Goal: Task Accomplishment & Management: Complete application form

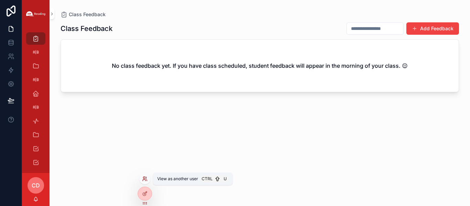
click at [146, 180] on icon at bounding box center [145, 179] width 6 height 6
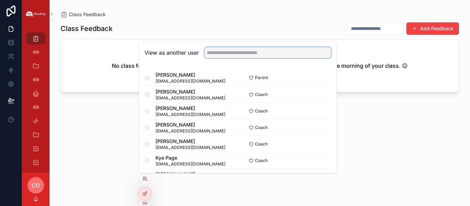
click at [236, 53] on input "text" at bounding box center [267, 52] width 127 height 11
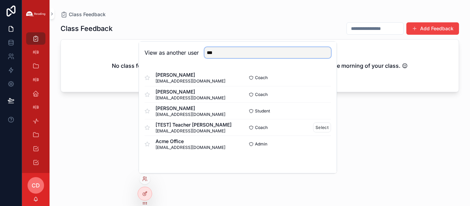
type input "***"
click at [212, 124] on div "[TEST] Teacher [PERSON_NAME] [PERSON_NAME][EMAIL_ADDRESS][DOMAIN_NAME]" at bounding box center [190, 127] width 93 height 12
click at [318, 128] on button "Select" at bounding box center [322, 127] width 18 height 10
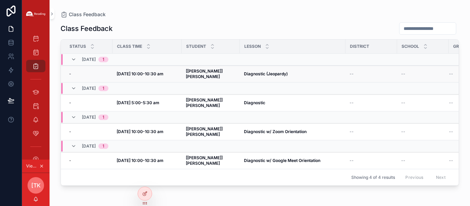
click at [267, 71] on strong "Diagnostic (Jeopardy)" at bounding box center [266, 73] width 44 height 5
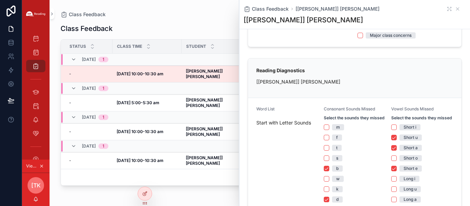
scroll to position [138, 0]
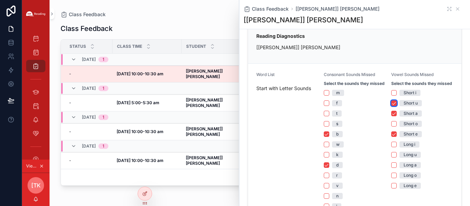
click at [393, 106] on button "Short u" at bounding box center [394, 103] width 6 height 6
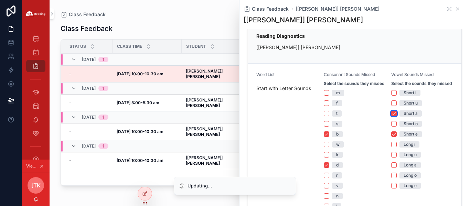
click at [392, 116] on button "Short a" at bounding box center [394, 114] width 6 height 6
click at [391, 137] on button "Short e" at bounding box center [394, 134] width 6 height 6
drag, startPoint x: 326, startPoint y: 139, endPoint x: 331, endPoint y: 162, distance: 23.6
click at [327, 137] on button "b" at bounding box center [327, 134] width 6 height 6
click at [327, 168] on button "d" at bounding box center [327, 165] width 6 height 6
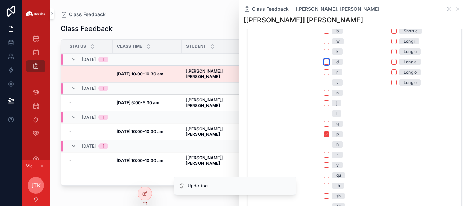
scroll to position [310, 0]
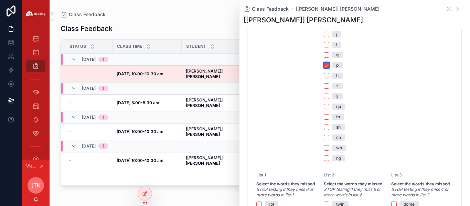
click at [324, 68] on button "p" at bounding box center [327, 66] width 6 height 6
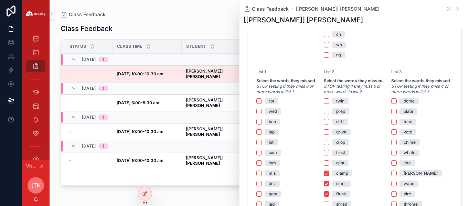
scroll to position [482, 0]
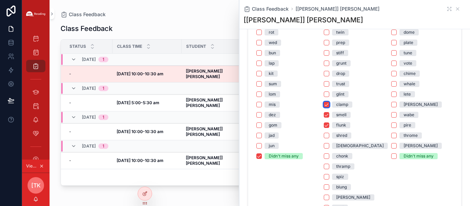
click at [326, 107] on button "clamp" at bounding box center [327, 105] width 6 height 6
click at [324, 118] on button "smell" at bounding box center [327, 115] width 6 height 6
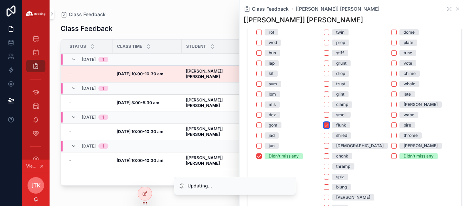
click at [326, 128] on button "flunk" at bounding box center [327, 125] width 6 height 6
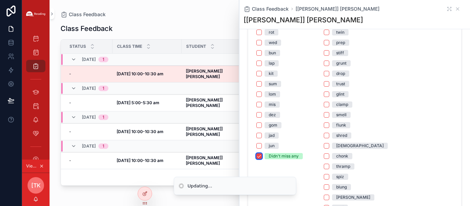
click at [259, 159] on button "Didn't miss any" at bounding box center [259, 156] width 6 height 6
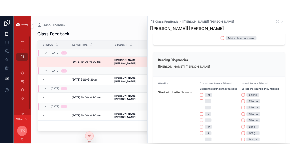
scroll to position [15, 0]
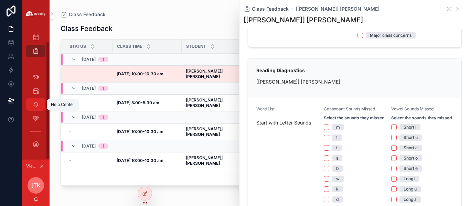
click at [39, 102] on div "Help Center" at bounding box center [35, 104] width 11 height 11
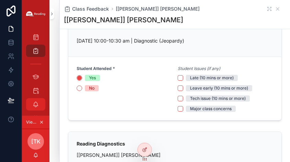
scroll to position [0, 0]
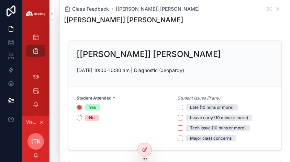
drag, startPoint x: 82, startPoint y: 10, endPoint x: 94, endPoint y: 24, distance: 18.1
click at [82, 10] on span "Class Feedback" at bounding box center [90, 9] width 37 height 7
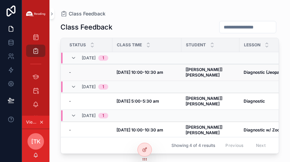
click at [212, 70] on strong "[[PERSON_NAME]] [PERSON_NAME]" at bounding box center [205, 72] width 38 height 11
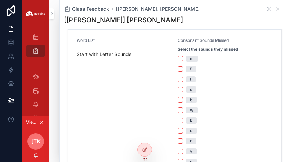
scroll to position [172, 0]
click at [190, 82] on div "t" at bounding box center [190, 79] width 1 height 6
click at [183, 82] on button "t" at bounding box center [181, 79] width 6 height 6
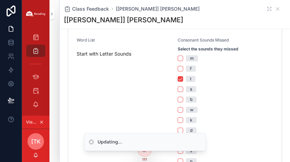
click at [190, 89] on span "s" at bounding box center [191, 89] width 10 height 6
click at [183, 89] on button "s" at bounding box center [181, 90] width 6 height 6
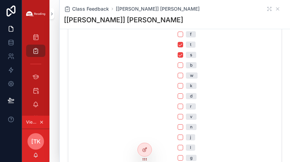
click at [190, 65] on div "b" at bounding box center [191, 65] width 2 height 6
click at [183, 65] on button "b" at bounding box center [181, 66] width 6 height 6
click at [193, 78] on span "w" at bounding box center [192, 76] width 12 height 6
click at [183, 78] on button "w" at bounding box center [181, 76] width 6 height 6
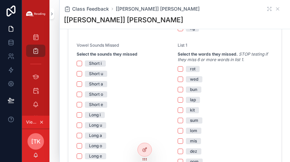
scroll to position [447, 0]
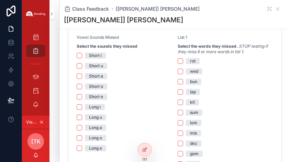
click at [101, 57] on div "Short i" at bounding box center [95, 56] width 13 height 6
click at [82, 57] on button "Short i" at bounding box center [80, 56] width 6 height 6
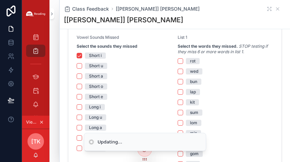
click at [101, 77] on div "Short a" at bounding box center [96, 76] width 14 height 6
click at [82, 77] on button "Short a" at bounding box center [80, 77] width 6 height 6
click at [102, 86] on div "Short o" at bounding box center [96, 87] width 14 height 6
click at [82, 86] on button "Short o" at bounding box center [80, 87] width 6 height 6
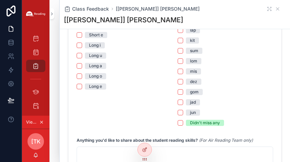
scroll to position [544, 0]
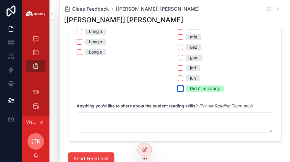
click at [178, 91] on button "Didn't miss any" at bounding box center [181, 89] width 6 height 6
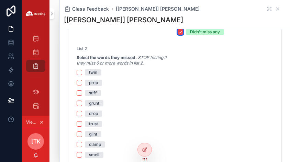
scroll to position [612, 0]
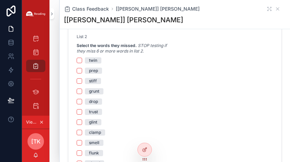
click at [94, 80] on div "stiff" at bounding box center [93, 81] width 8 height 6
click at [82, 80] on button "stiff" at bounding box center [80, 81] width 6 height 6
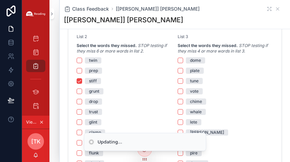
click at [99, 90] on div "grunt" at bounding box center [94, 91] width 10 height 6
click at [82, 90] on button "grunt" at bounding box center [80, 92] width 6 height 6
click at [97, 101] on div "drop" at bounding box center [93, 102] width 9 height 6
click at [82, 101] on button "drop" at bounding box center [80, 102] width 6 height 6
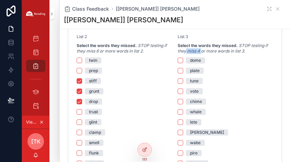
drag, startPoint x: 200, startPoint y: 52, endPoint x: 183, endPoint y: 49, distance: 16.7
click at [183, 49] on em "STOP testing if they miss 4 or more words in list 3." at bounding box center [223, 48] width 90 height 11
click at [235, 82] on div "tune" at bounding box center [226, 81] width 96 height 6
click at [190, 61] on div "dome" at bounding box center [195, 60] width 11 height 6
click at [183, 61] on button "dome" at bounding box center [181, 61] width 6 height 6
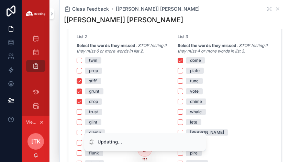
click at [195, 110] on div "whale" at bounding box center [196, 112] width 12 height 6
click at [183, 110] on button "whale" at bounding box center [181, 112] width 6 height 6
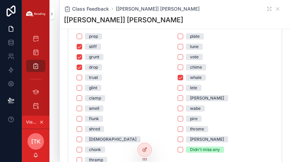
click at [196, 97] on div "[PERSON_NAME]" at bounding box center [207, 98] width 34 height 6
click at [183, 97] on button "[PERSON_NAME]" at bounding box center [181, 99] width 6 height 6
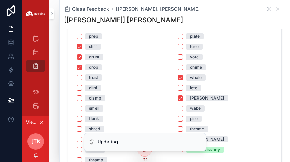
click at [196, 107] on div "wabe" at bounding box center [195, 109] width 11 height 6
click at [183, 107] on button "wabe" at bounding box center [181, 109] width 6 height 6
click at [190, 119] on div "pire" at bounding box center [194, 119] width 8 height 6
click at [183, 119] on button "pire" at bounding box center [181, 119] width 6 height 6
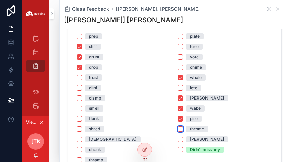
click at [178, 128] on button "throme" at bounding box center [181, 130] width 6 height 6
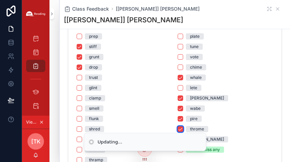
click at [178, 127] on button "throme" at bounding box center [181, 130] width 6 height 6
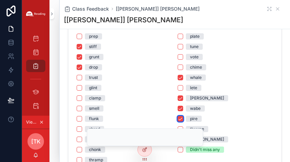
click at [178, 118] on button "pire" at bounding box center [181, 119] width 6 height 6
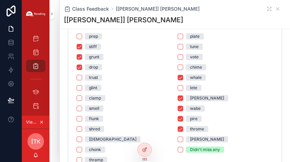
click at [178, 125] on div "dome plate tune vote chime whale lete [PERSON_NAME] wabe pire throme [PERSON_NA…" at bounding box center [226, 88] width 96 height 130
click at [179, 129] on button "throme" at bounding box center [181, 130] width 6 height 6
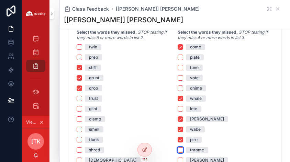
scroll to position [612, 0]
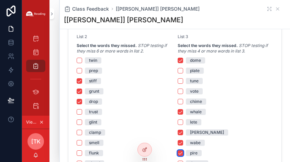
click at [178, 154] on button "pire" at bounding box center [181, 154] width 6 height 6
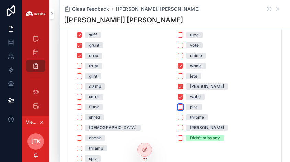
scroll to position [647, 0]
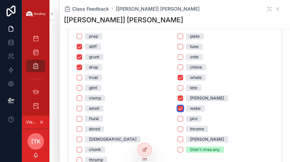
click at [179, 108] on button "wabe" at bounding box center [181, 109] width 6 height 6
drag, startPoint x: 179, startPoint y: 96, endPoint x: 177, endPoint y: 87, distance: 9.1
click at [179, 96] on button "[PERSON_NAME]" at bounding box center [181, 99] width 6 height 6
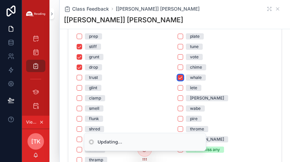
click at [178, 76] on button "whale" at bounding box center [181, 78] width 6 height 6
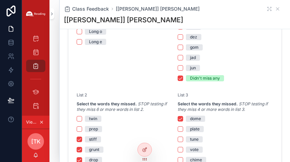
scroll to position [612, 0]
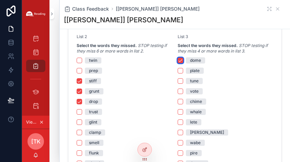
click at [179, 61] on button "dome" at bounding box center [181, 61] width 6 height 6
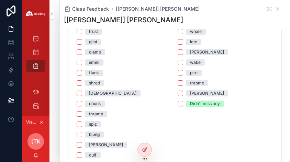
scroll to position [681, 0]
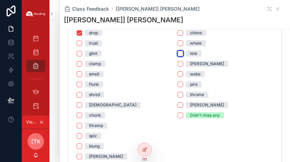
click at [178, 52] on button "lete" at bounding box center [181, 54] width 6 height 6
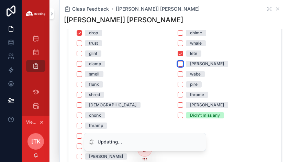
click at [179, 64] on button "[PERSON_NAME]" at bounding box center [181, 64] width 6 height 6
click at [180, 74] on button "wabe" at bounding box center [181, 75] width 6 height 6
click at [179, 83] on button "pire" at bounding box center [181, 85] width 6 height 6
click at [178, 95] on button "throme" at bounding box center [181, 95] width 6 height 6
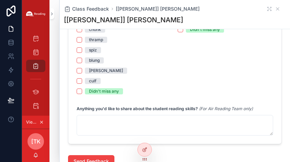
scroll to position [770, 0]
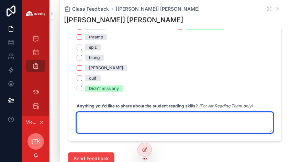
click at [152, 123] on textarea "scrollable content" at bounding box center [175, 122] width 197 height 21
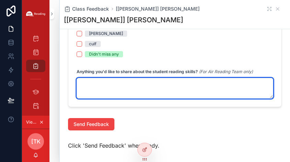
scroll to position [701, 0]
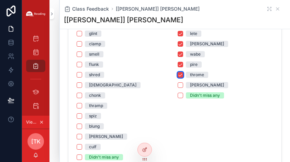
click at [178, 76] on button "throme" at bounding box center [181, 75] width 6 height 6
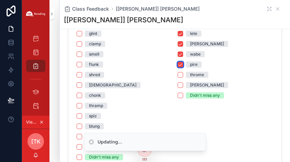
click at [178, 66] on button "pire" at bounding box center [181, 65] width 6 height 6
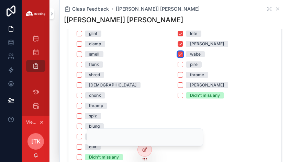
click at [178, 54] on button "wabe" at bounding box center [181, 55] width 6 height 6
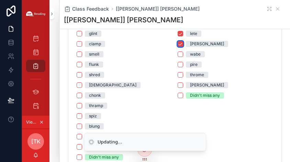
click at [179, 46] on button "[PERSON_NAME]" at bounding box center [181, 44] width 6 height 6
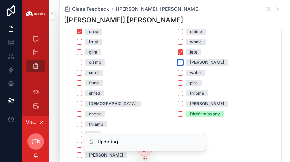
scroll to position [667, 0]
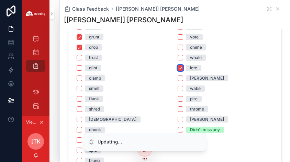
drag, startPoint x: 177, startPoint y: 69, endPoint x: 127, endPoint y: 71, distance: 50.6
click at [178, 69] on button "lete" at bounding box center [181, 68] width 6 height 6
drag, startPoint x: 78, startPoint y: 47, endPoint x: 92, endPoint y: 61, distance: 19.5
click at [80, 48] on button "drop" at bounding box center [80, 48] width 6 height 6
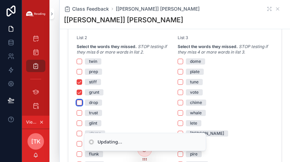
scroll to position [598, 0]
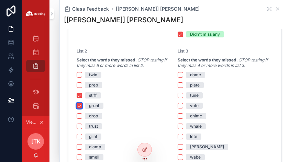
click at [81, 106] on button "grunt" at bounding box center [80, 106] width 6 height 6
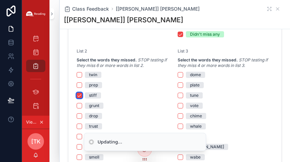
click at [81, 95] on button "stiff" at bounding box center [80, 96] width 6 height 6
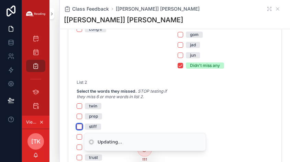
scroll to position [564, 0]
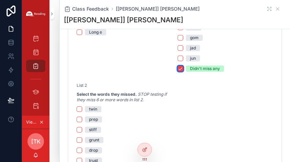
click at [178, 70] on button "Didn't miss any" at bounding box center [181, 69] width 6 height 6
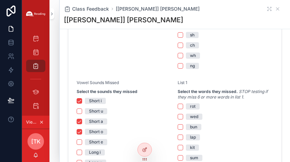
scroll to position [460, 0]
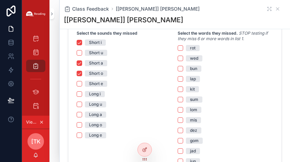
click at [79, 78] on div "Short i Short u Short a Short o Short e Long i Long u Long a Long o Long e" at bounding box center [125, 89] width 96 height 99
click at [79, 73] on button "Short o" at bounding box center [80, 74] width 6 height 6
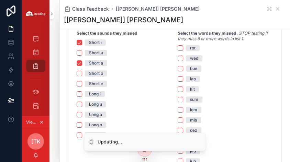
click at [81, 60] on div "Short a" at bounding box center [125, 63] width 96 height 6
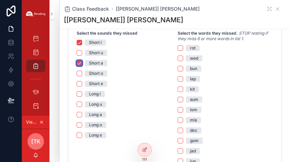
click at [78, 64] on button "Short a" at bounding box center [80, 64] width 6 height 6
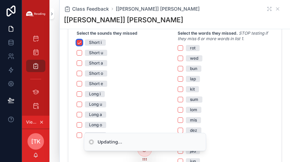
click at [78, 44] on button "Short i" at bounding box center [80, 43] width 6 height 6
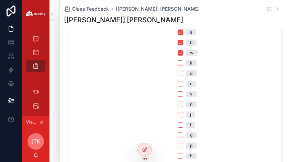
scroll to position [219, 0]
click at [179, 63] on button "w" at bounding box center [181, 63] width 6 height 6
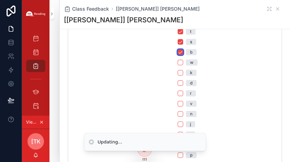
click at [178, 52] on button "b" at bounding box center [181, 53] width 6 height 6
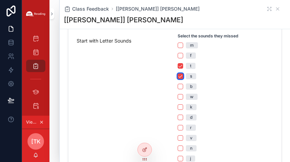
click at [180, 76] on button "s" at bounding box center [181, 77] width 6 height 6
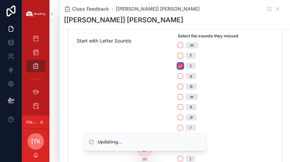
click at [178, 67] on button "t" at bounding box center [181, 66] width 6 height 6
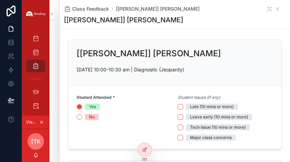
scroll to position [0, 0]
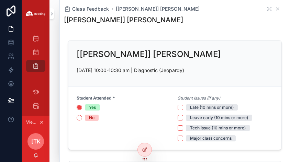
click at [79, 4] on div "Class Feedback [[PERSON_NAME]] [PERSON_NAME] [[PERSON_NAME]] [PERSON_NAME]" at bounding box center [175, 14] width 222 height 29
click at [83, 9] on span "Class Feedback" at bounding box center [90, 9] width 37 height 7
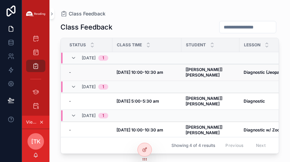
click at [207, 68] on strong "[[PERSON_NAME]] [PERSON_NAME]" at bounding box center [205, 72] width 38 height 11
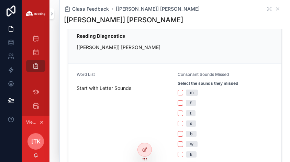
scroll to position [172, 0]
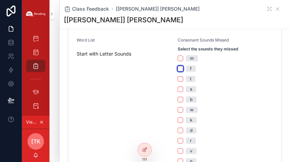
click at [179, 70] on button "f" at bounding box center [181, 69] width 6 height 6
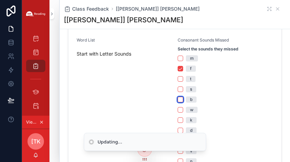
click at [179, 101] on button "b" at bounding box center [181, 100] width 6 height 6
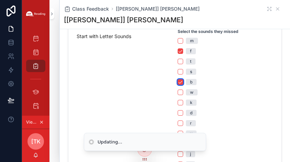
scroll to position [206, 0]
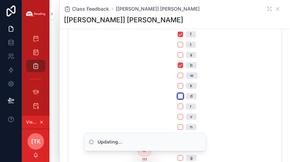
click at [178, 98] on button "d" at bounding box center [181, 97] width 6 height 6
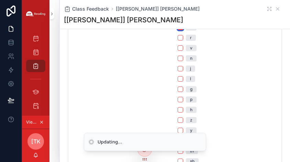
scroll to position [310, 0]
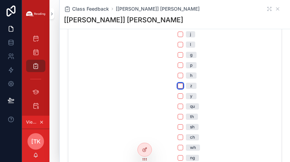
click at [178, 86] on button "z" at bounding box center [181, 86] width 6 height 6
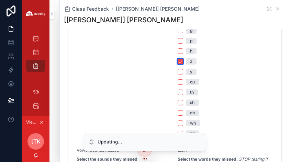
scroll to position [378, 0]
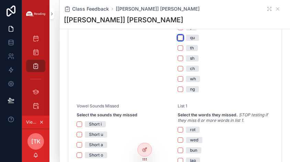
click at [178, 37] on button "qu" at bounding box center [181, 38] width 6 height 6
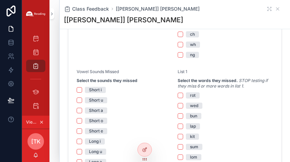
scroll to position [447, 0]
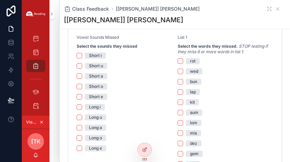
click at [88, 77] on span "Short a" at bounding box center [96, 76] width 22 height 6
click at [82, 77] on button "Short a" at bounding box center [80, 77] width 6 height 6
click at [79, 87] on button "Short o" at bounding box center [80, 87] width 6 height 6
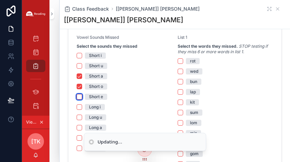
click at [80, 97] on button "Short e" at bounding box center [80, 97] width 6 height 6
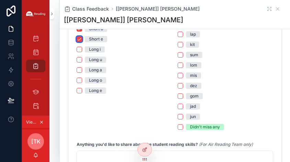
scroll to position [516, 0]
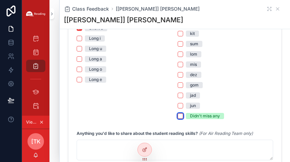
click at [178, 115] on button "Didn't miss any" at bounding box center [181, 117] width 6 height 6
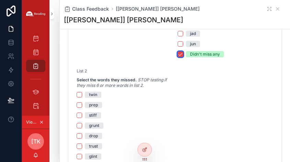
scroll to position [619, 0]
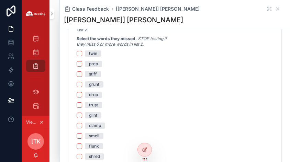
click at [87, 84] on span "grunt" at bounding box center [94, 85] width 19 height 6
click at [82, 84] on button "grunt" at bounding box center [80, 85] width 6 height 6
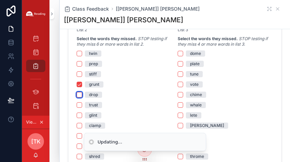
click at [79, 96] on button "drop" at bounding box center [80, 95] width 6 height 6
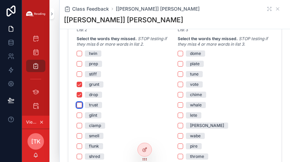
click at [80, 104] on button "trust" at bounding box center [80, 106] width 6 height 6
click at [82, 104] on button "trust" at bounding box center [80, 106] width 6 height 6
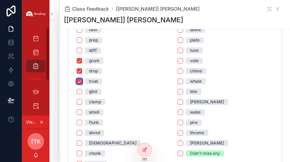
scroll to position [654, 0]
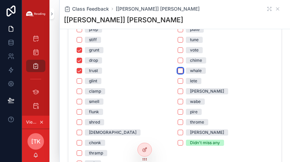
click at [180, 71] on button "whale" at bounding box center [181, 71] width 6 height 6
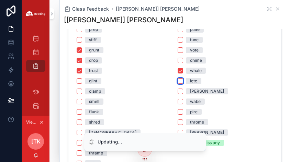
click at [178, 81] on button "lete" at bounding box center [181, 81] width 6 height 6
click at [180, 92] on button "[PERSON_NAME]" at bounding box center [181, 92] width 6 height 6
drag, startPoint x: 178, startPoint y: 103, endPoint x: 179, endPoint y: 110, distance: 7.3
click at [178, 104] on button "wabe" at bounding box center [181, 102] width 6 height 6
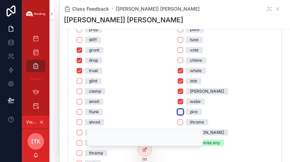
click at [180, 112] on button "pire" at bounding box center [181, 112] width 6 height 6
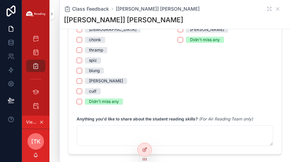
scroll to position [791, 0]
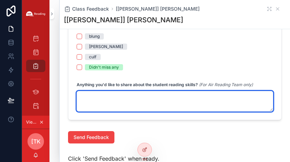
click at [203, 99] on textarea "scrollable content" at bounding box center [175, 101] width 197 height 21
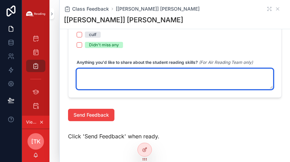
scroll to position [826, 0]
